Goal: Information Seeking & Learning: Learn about a topic

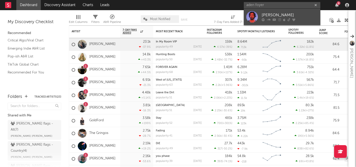
type input "aden foyer"
click at [270, 11] on link "[PERSON_NAME]" at bounding box center [282, 17] width 76 height 17
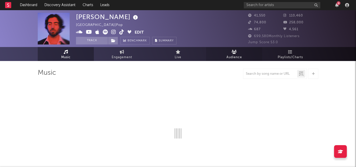
select select "6m"
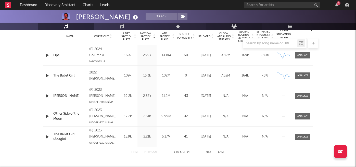
scroll to position [197, 0]
